Goal: Task Accomplishment & Management: Use online tool/utility

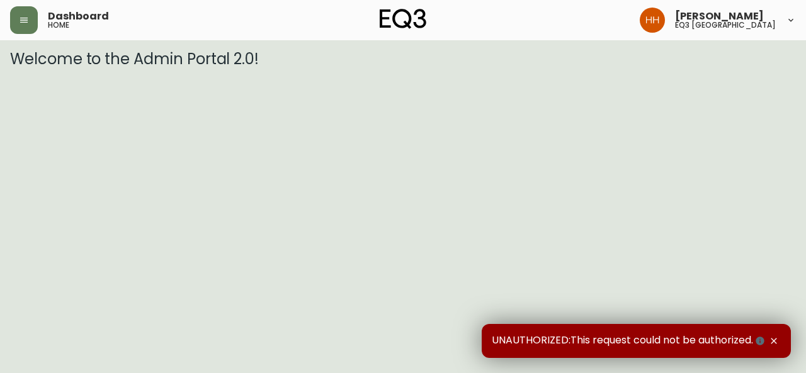
click at [39, 15] on div "Dashboard home" at bounding box center [141, 20] width 262 height 28
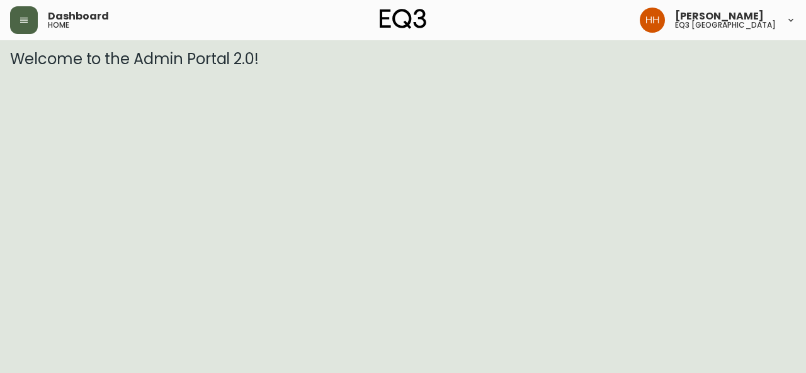
click at [31, 17] on button "button" at bounding box center [24, 20] width 28 height 28
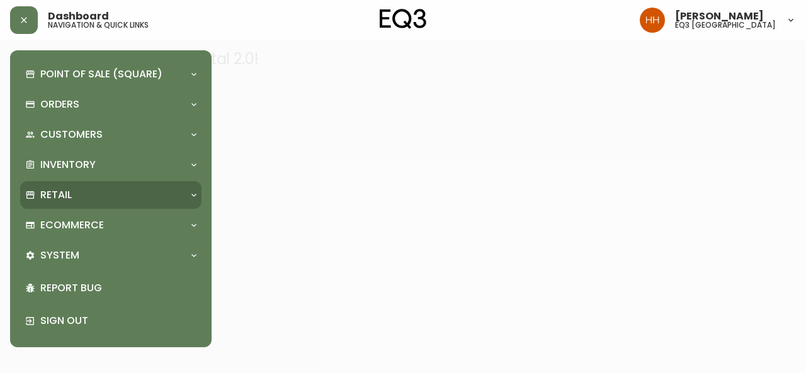
click at [66, 185] on div "Retail" at bounding box center [110, 195] width 181 height 28
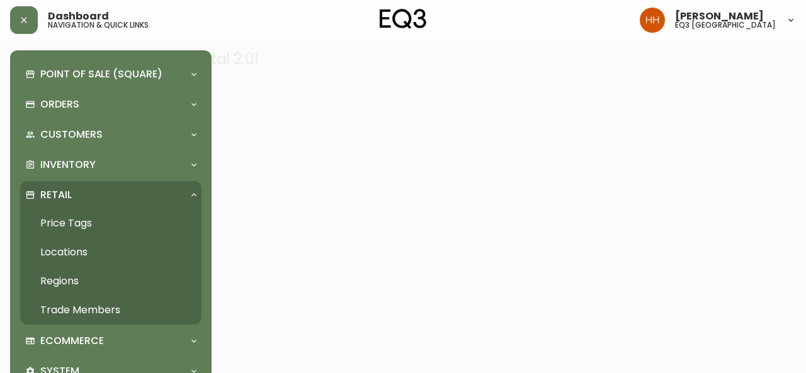
click at [79, 221] on link "Price Tags" at bounding box center [110, 223] width 181 height 29
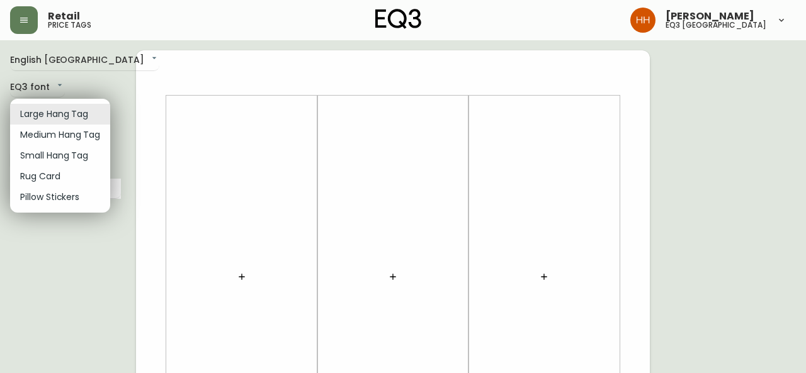
click at [25, 24] on div at bounding box center [403, 186] width 806 height 373
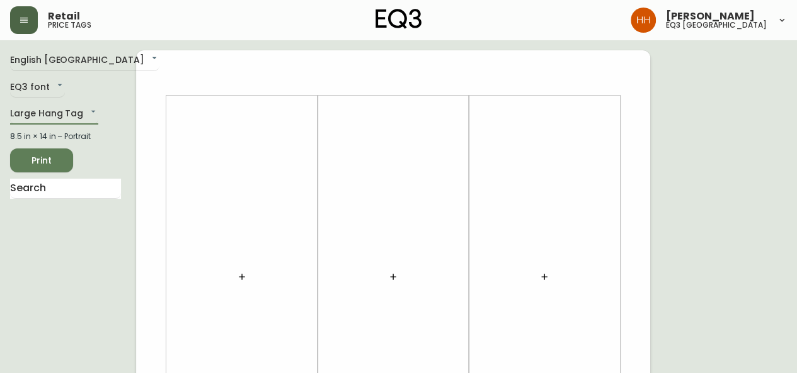
click at [22, 27] on button "button" at bounding box center [24, 20] width 28 height 28
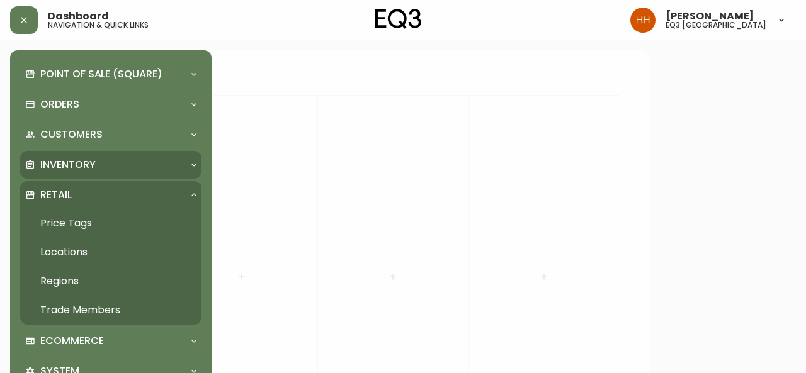
click at [120, 163] on div "Inventory" at bounding box center [104, 165] width 159 height 14
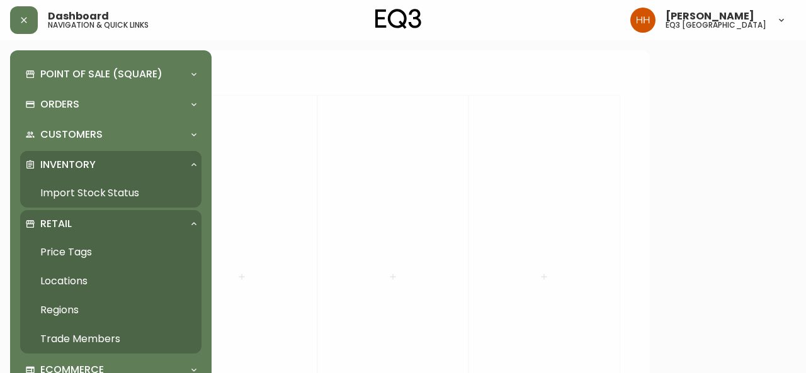
click at [116, 190] on link "Import Stock Status" at bounding box center [110, 193] width 181 height 29
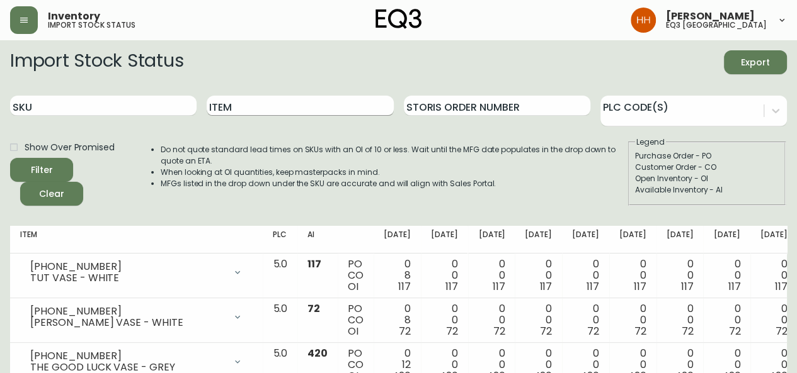
click at [238, 103] on input "Item" at bounding box center [300, 106] width 186 height 20
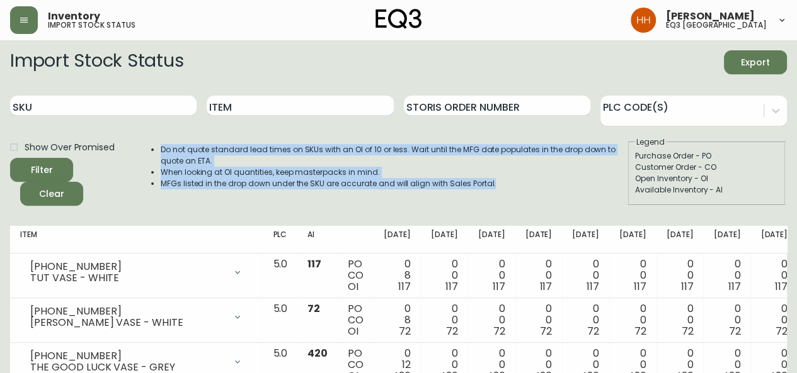
drag, startPoint x: 498, startPoint y: 186, endPoint x: 154, endPoint y: 143, distance: 346.5
click at [154, 143] on div "Do not quote standard lead times on SKUs with an OI of 10 or less. Wait until t…" at bounding box center [380, 171] width 491 height 69
click at [157, 145] on ul "Do not quote standard lead times on SKUs with an OI of 10 or less. Wait until t…" at bounding box center [380, 166] width 491 height 45
drag, startPoint x: 157, startPoint y: 145, endPoint x: 512, endPoint y: 191, distance: 357.6
click at [512, 191] on div "Do not quote standard lead times on SKUs with an OI of 10 or less. Wait until t…" at bounding box center [380, 171] width 491 height 69
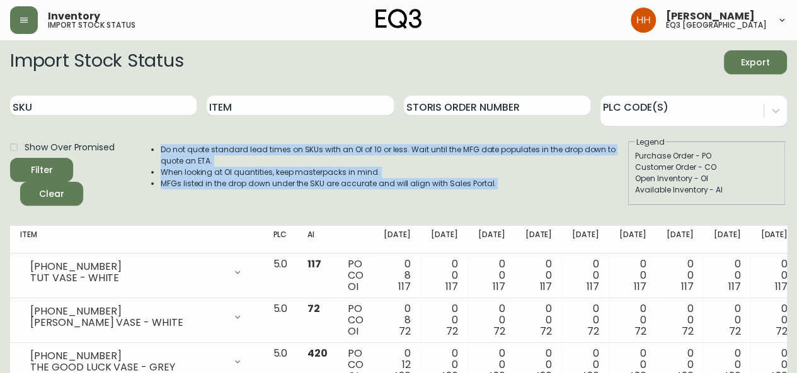
click at [504, 195] on div "Do not quote standard lead times on SKUs with an OI of 10 or less. Wait until t…" at bounding box center [380, 171] width 491 height 69
click at [495, 191] on div "Do not quote standard lead times on SKUs with an OI of 10 or less. Wait until t…" at bounding box center [380, 171] width 491 height 69
drag, startPoint x: 498, startPoint y: 188, endPoint x: 158, endPoint y: 134, distance: 343.7
click at [158, 134] on form "Import Stock Status Export SKU Item Storis Order Number PLC Code(s) Show Over P…" at bounding box center [398, 128] width 777 height 156
click at [164, 142] on div "Do not quote standard lead times on SKUs with an OI of 10 or less. Wait until t…" at bounding box center [380, 171] width 491 height 69
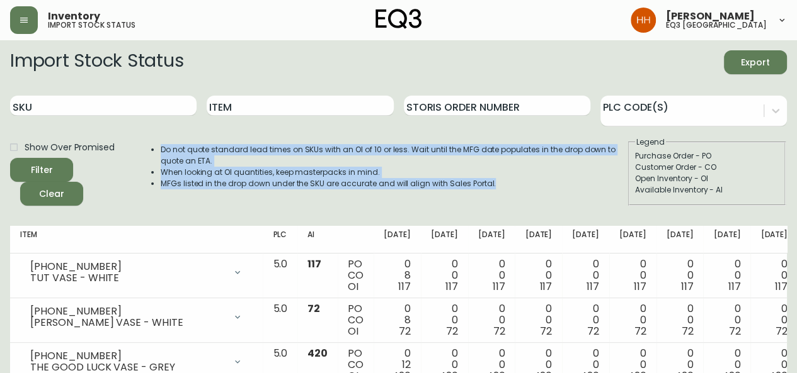
drag, startPoint x: 160, startPoint y: 145, endPoint x: 563, endPoint y: 203, distance: 407.2
click at [563, 203] on div "Do not quote standard lead times on SKUs with an OI of 10 or less. Wait until t…" at bounding box center [380, 171] width 491 height 69
click at [545, 195] on div "Do not quote standard lead times on SKUs with an OI of 10 or less. Wait until t…" at bounding box center [380, 171] width 491 height 69
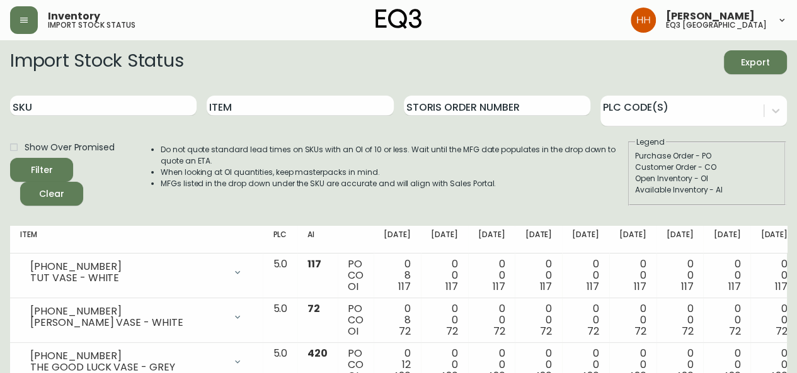
click at [29, 37] on div "Inventory import stock status [PERSON_NAME] eq3 [GEOGRAPHIC_DATA]" at bounding box center [398, 20] width 777 height 40
click at [33, 25] on button "button" at bounding box center [24, 20] width 28 height 28
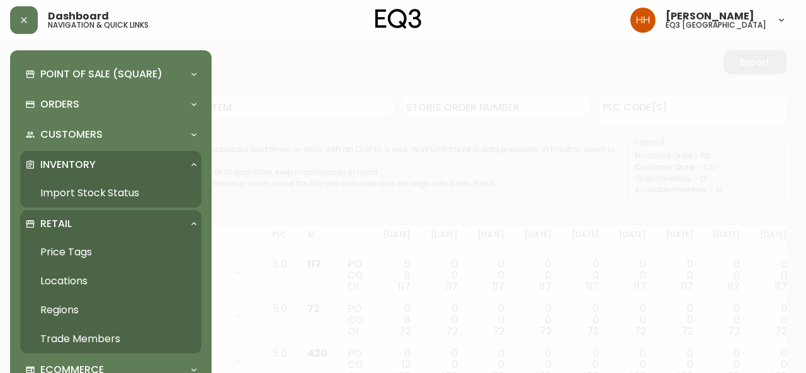
click at [309, 189] on div at bounding box center [403, 186] width 806 height 373
